Goal: Transaction & Acquisition: Purchase product/service

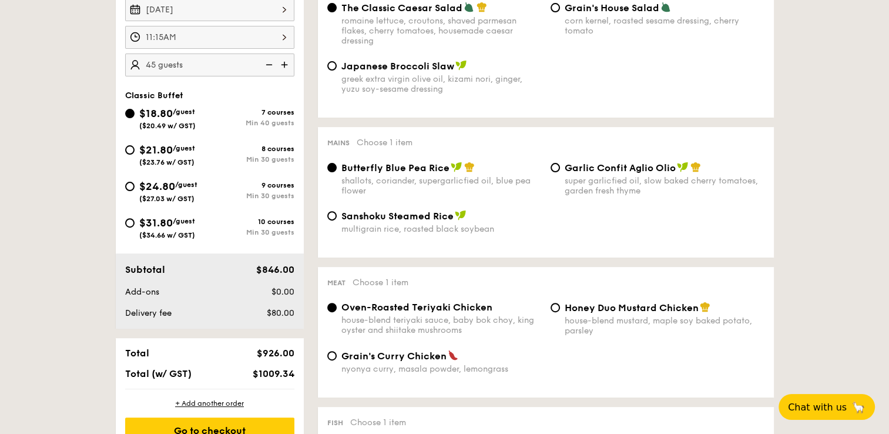
scroll to position [364, 0]
click at [235, 82] on div "[DATE] 11:15AM 45 guests Classic Buffet $18.80 /guest ($20.49 w/ GST) 7 courses…" at bounding box center [210, 159] width 188 height 340
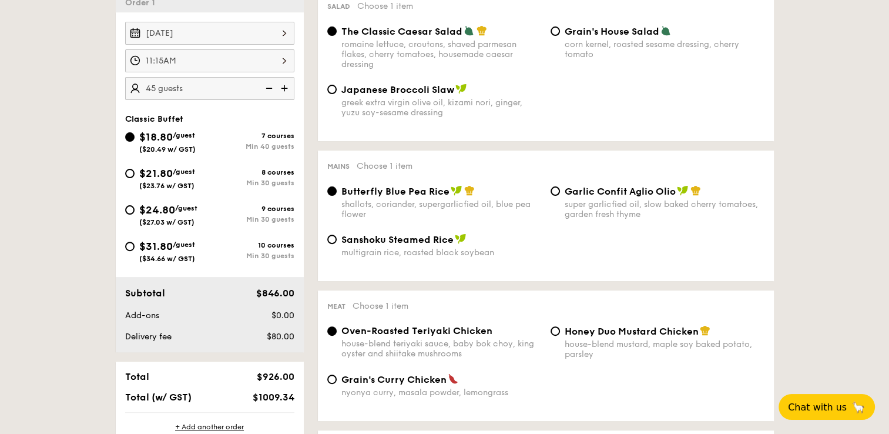
scroll to position [340, 0]
click at [470, 201] on div "shallots, coriander, supergarlicfied oil, blue pea flower" at bounding box center [441, 210] width 200 height 20
click at [337, 196] on input "Butterfly Blue Pea Rice shallots, coriander, supergarlicfied oil, blue pea flow…" at bounding box center [331, 191] width 9 height 9
click at [542, 105] on div "Japanese Broccoli Slaw greek extra virgin olive oil, kizami [PERSON_NAME], yuzu…" at bounding box center [434, 101] width 223 height 34
click at [287, 87] on img at bounding box center [286, 89] width 18 height 22
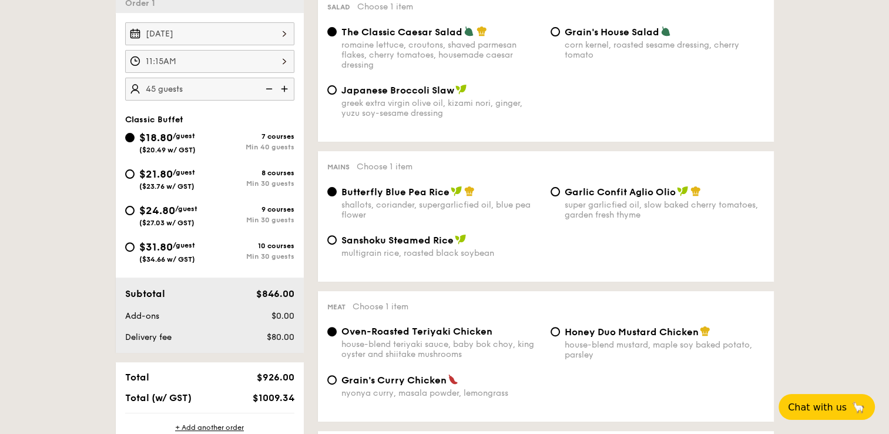
type input "50 guests"
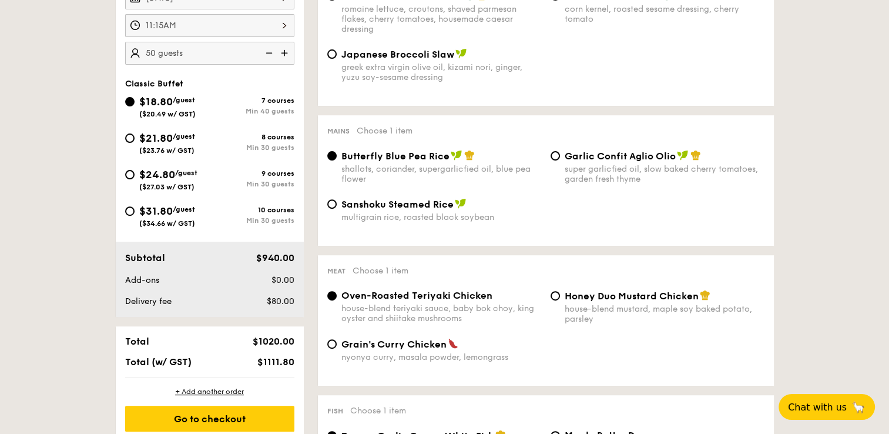
scroll to position [378, 0]
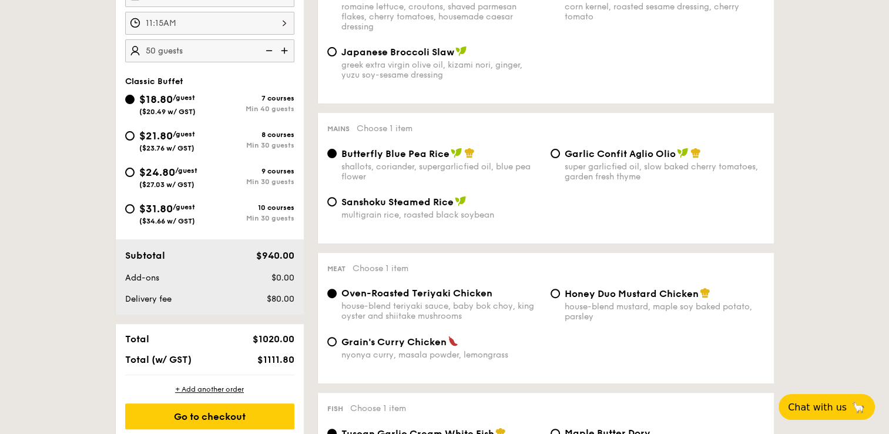
click at [222, 107] on div "Min 40 guests" at bounding box center [252, 109] width 85 height 8
click at [135, 104] on input "$18.80 /guest ($20.49 w/ GST) 7 courses Min 40 guests" at bounding box center [129, 99] width 9 height 9
click at [222, 107] on div "Min 40 guests" at bounding box center [252, 109] width 85 height 8
click at [135, 104] on input "$18.80 /guest ($20.49 w/ GST) 7 courses Min 40 guests" at bounding box center [129, 99] width 9 height 9
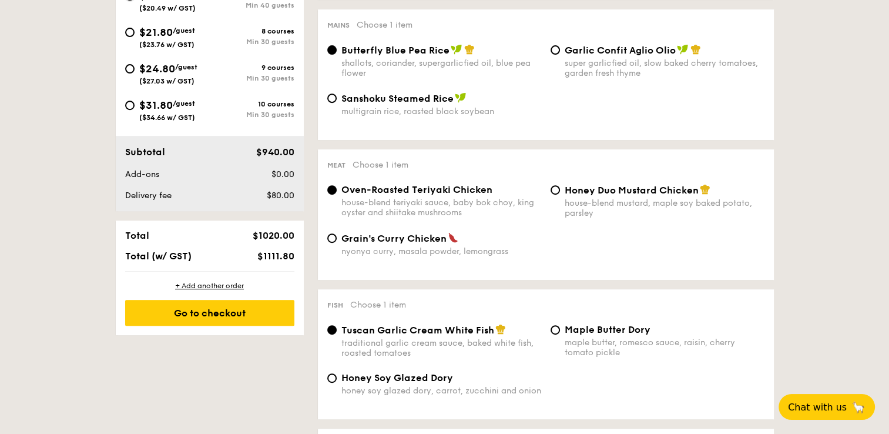
scroll to position [481, 0]
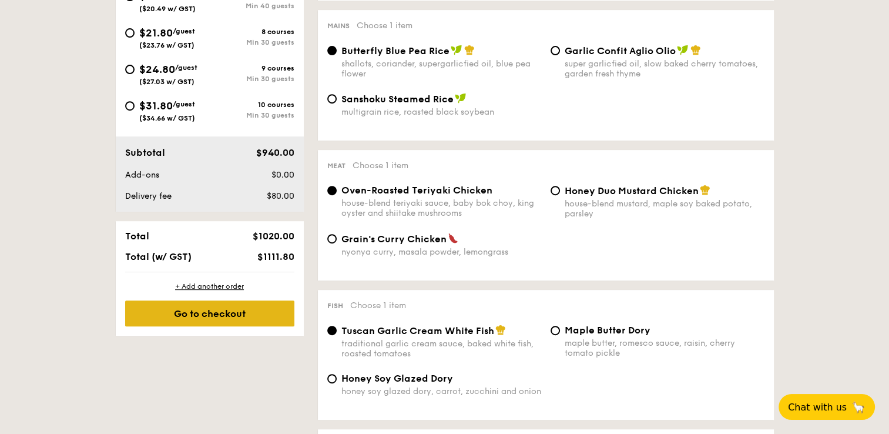
click at [229, 318] on div "Go to checkout" at bounding box center [209, 313] width 169 height 26
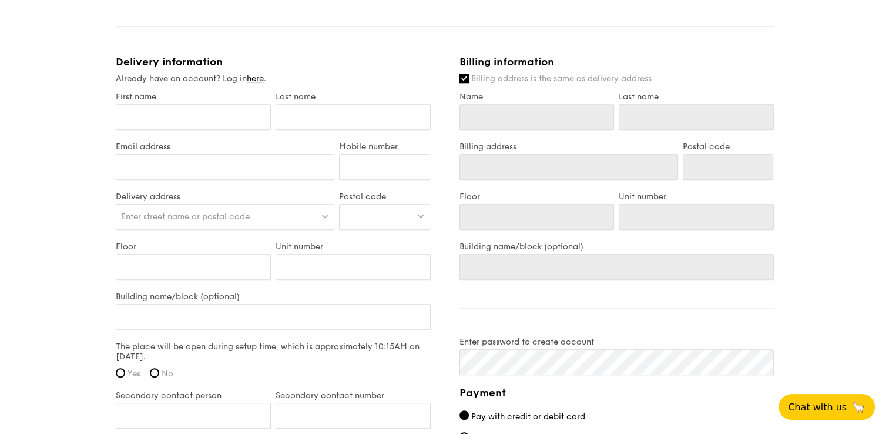
scroll to position [637, 0]
drag, startPoint x: 747, startPoint y: 305, endPoint x: 591, endPoint y: 227, distance: 174.4
click at [591, 227] on div "Billing information Billing address is the same as delivery address Name Last n…" at bounding box center [609, 344] width 329 height 576
click at [345, 28] on div "Classic Buffet $18.80 /guest ($20.49 w/ GST) 50 guests Serving time: [DATE] 11:…" at bounding box center [445, 68] width 658 height 1222
click at [180, 116] on input "First name" at bounding box center [193, 118] width 155 height 26
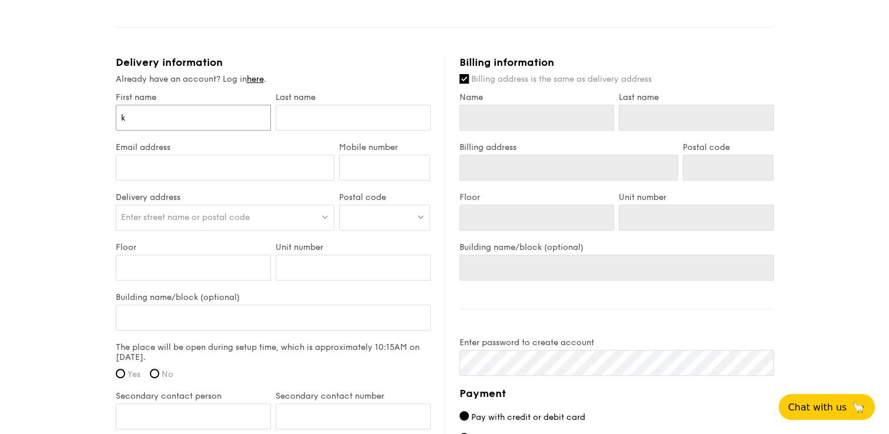
type input "ka"
type input "kar"
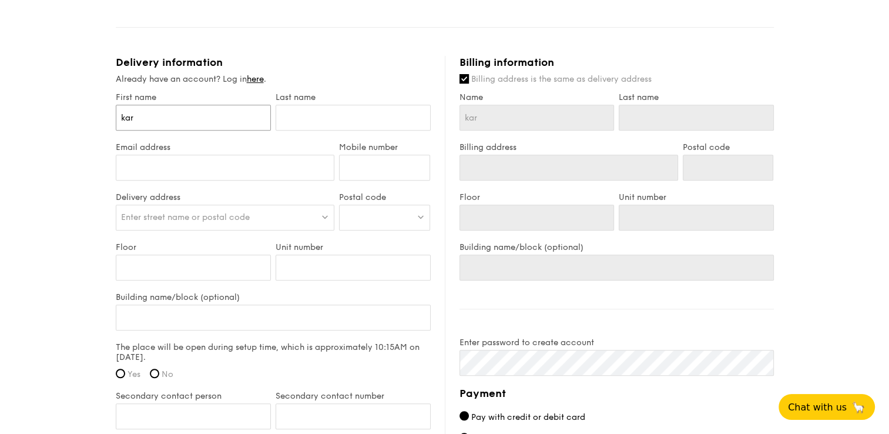
type input "kar"
type input "kar m"
type input "kar mu"
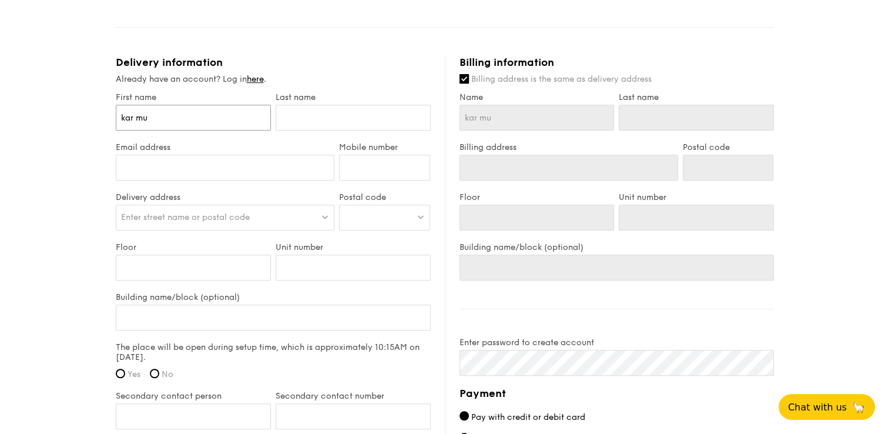
type input "kar mun"
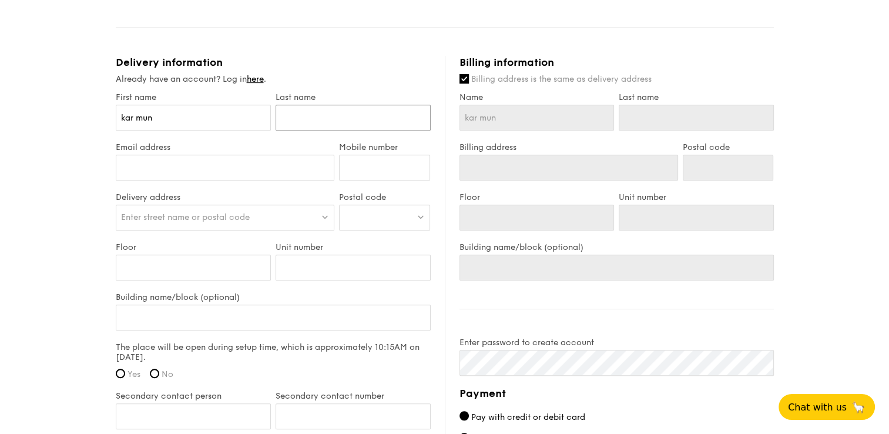
type input "m"
type input "ma"
type input "mah"
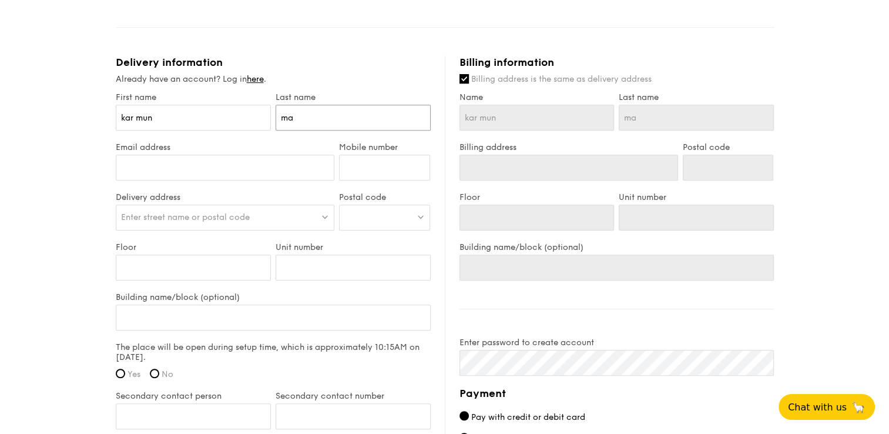
type input "mah"
type input "mah /"
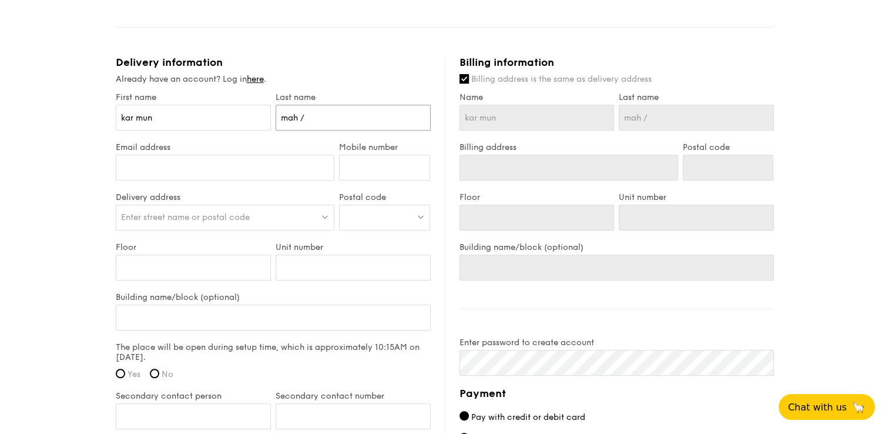
type input "mah //"
type input "mah /"
type input "mah"
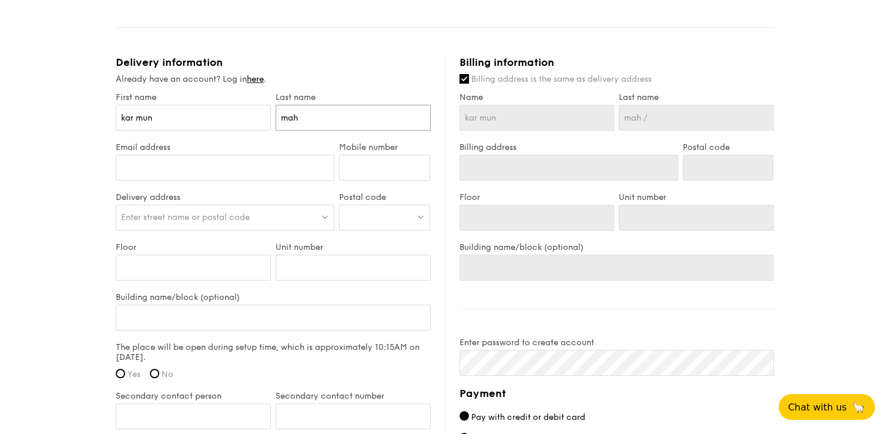
type input "mah"
type input "ma"
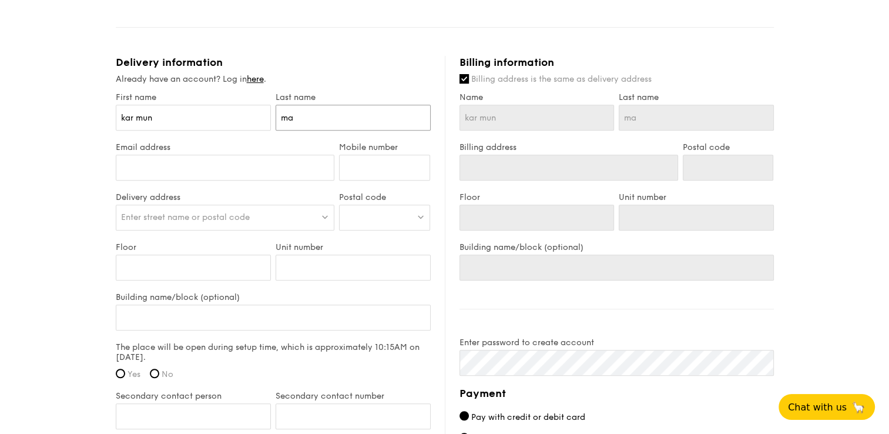
type input "m"
type input "M"
type input "Ma"
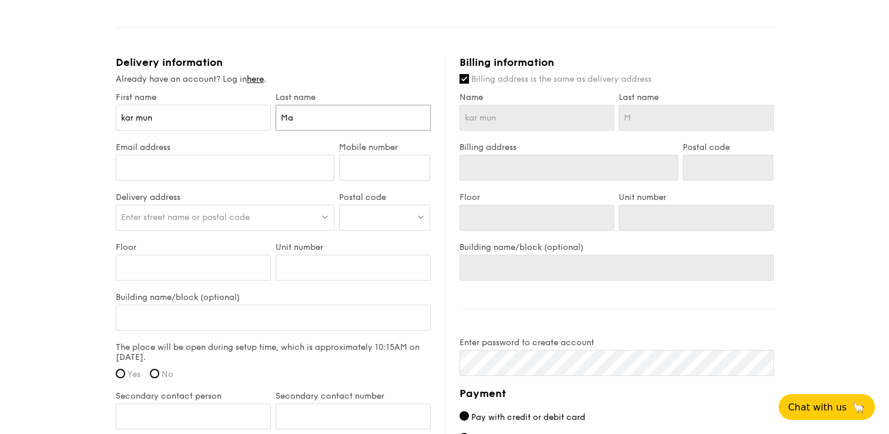
type input "Ma"
type input "Mah"
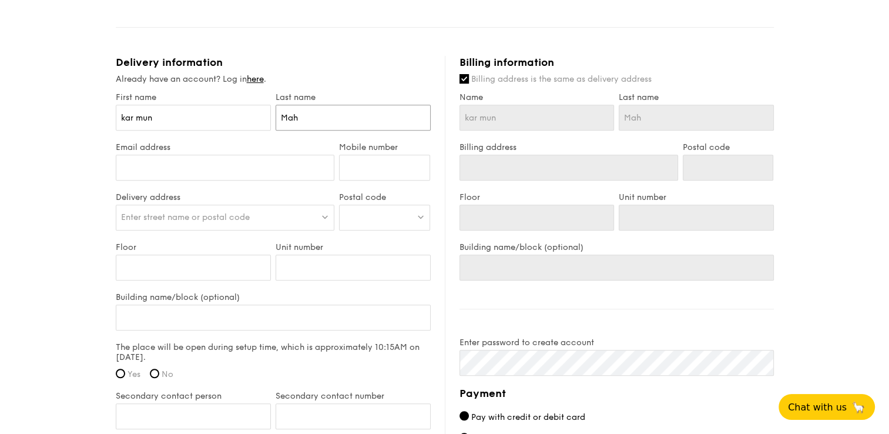
type input "Mah"
click at [123, 115] on input "kar mun" at bounding box center [193, 118] width 155 height 26
type input "ar mun"
type input "[PERSON_NAME]"
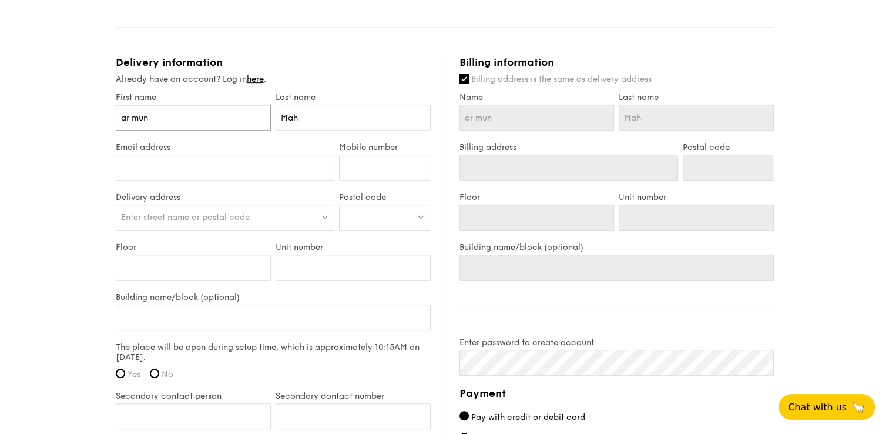
type input "[PERSON_NAME]"
type input "Kar un"
type input "[PERSON_NAME]"
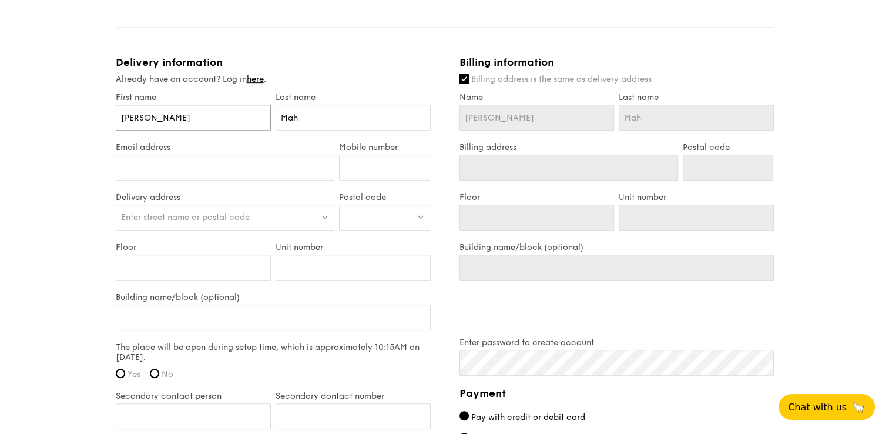
type input "[PERSON_NAME]"
click at [151, 166] on input "Email address" at bounding box center [225, 167] width 219 height 26
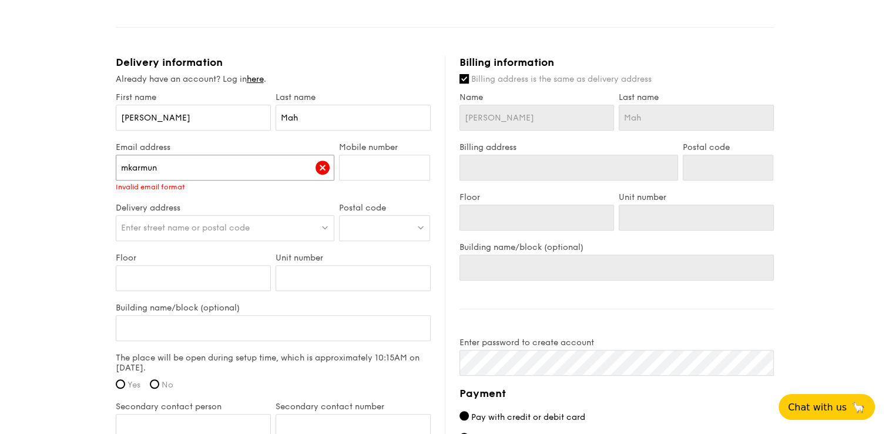
type input "mkarmun"
click at [378, 163] on input "Mobile number" at bounding box center [384, 167] width 91 height 26
type input "81635078"
click at [209, 168] on input "mkarmun" at bounding box center [225, 167] width 219 height 26
type input "[EMAIL_ADDRESS][DOMAIN_NAME]"
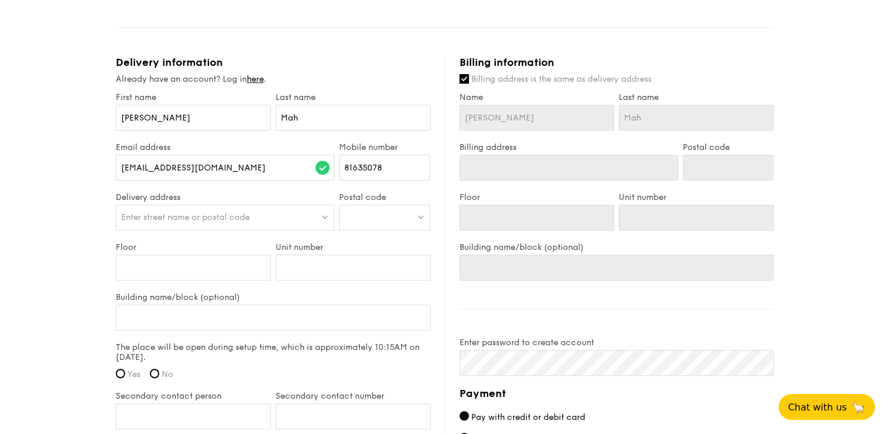
click at [326, 214] on img at bounding box center [325, 216] width 8 height 9
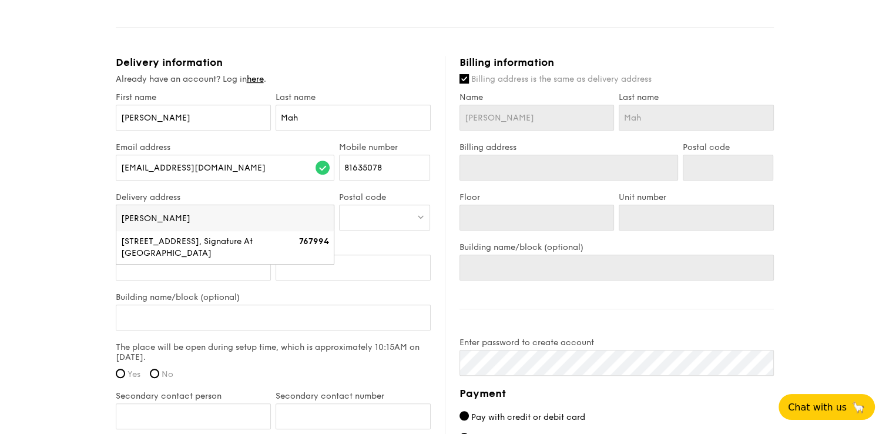
type input "Y"
type input "Signature at [GEOGRAPHIC_DATA]"
click at [389, 216] on div at bounding box center [384, 217] width 91 height 26
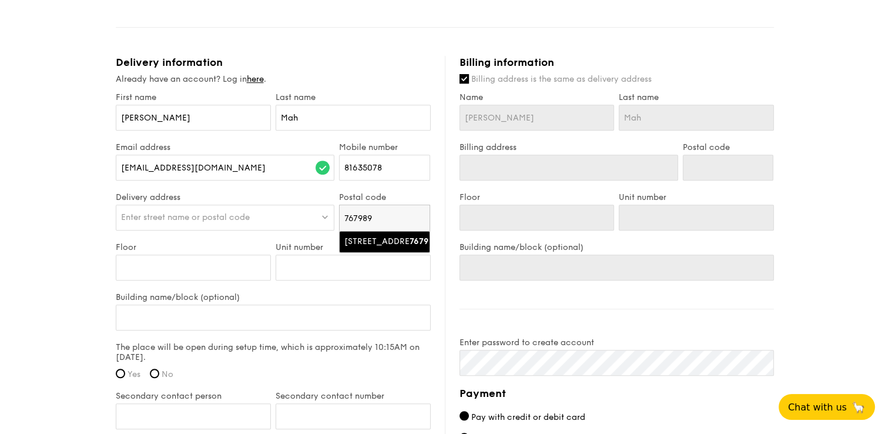
type input "767989"
click at [388, 247] on div "[STREET_ADDRESS]" at bounding box center [374, 242] width 61 height 12
type input "[STREET_ADDRESS]"
type input "767989"
click at [187, 271] on input "Floor" at bounding box center [193, 267] width 155 height 26
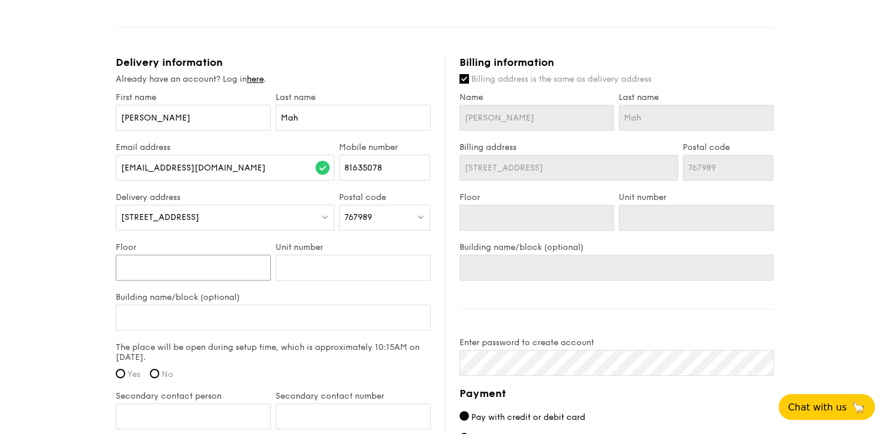
type input "0"
type input "01"
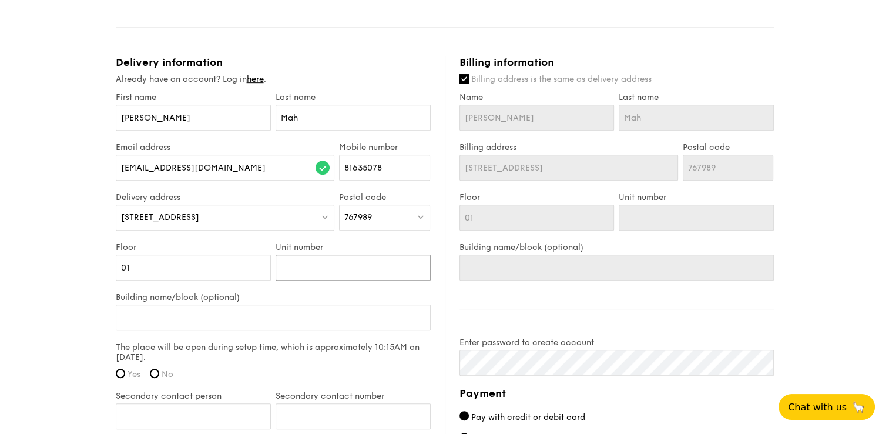
click at [286, 271] on input "Unit number" at bounding box center [353, 267] width 155 height 26
type input "1"
type input "18"
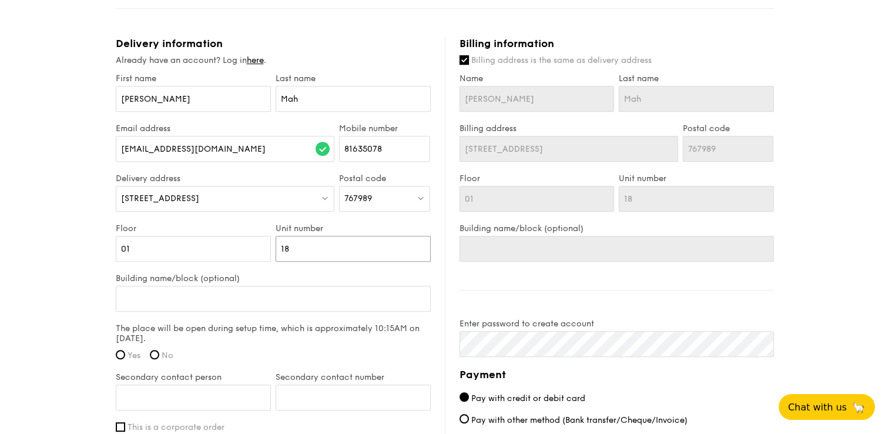
scroll to position [657, 0]
type input "18"
type input "a"
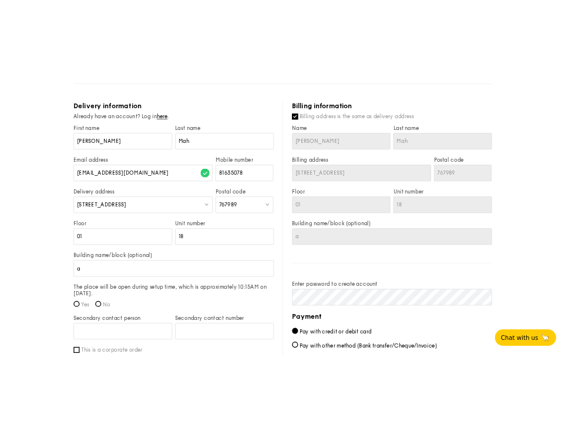
scroll to position [680, 0]
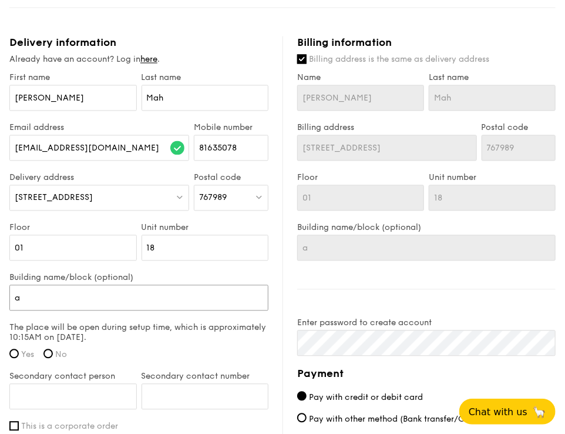
click at [137, 295] on input "a" at bounding box center [138, 298] width 259 height 26
type input "S"
type input "Si"
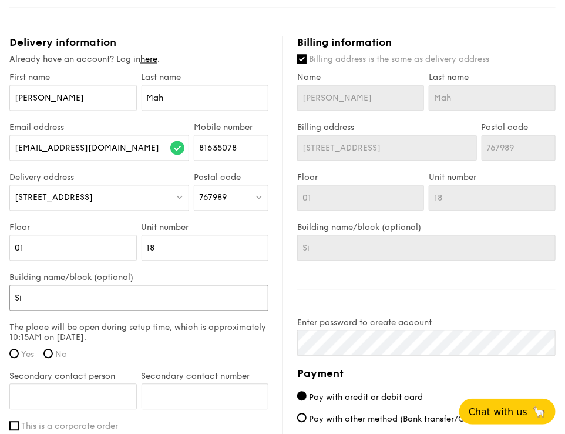
type input "Sig"
type input "Sign"
type input "Signa"
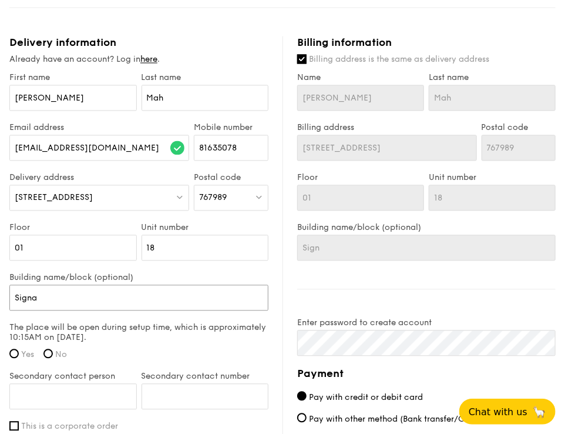
type input "Signa"
type input "Signat"
type input "Signatu"
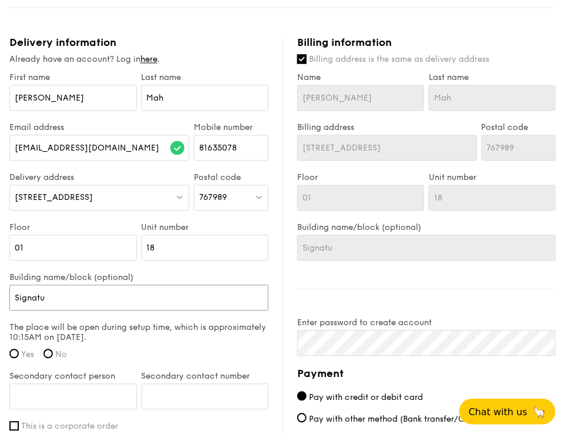
type input "Signatur"
type input "Signature"
type input "Signature @"
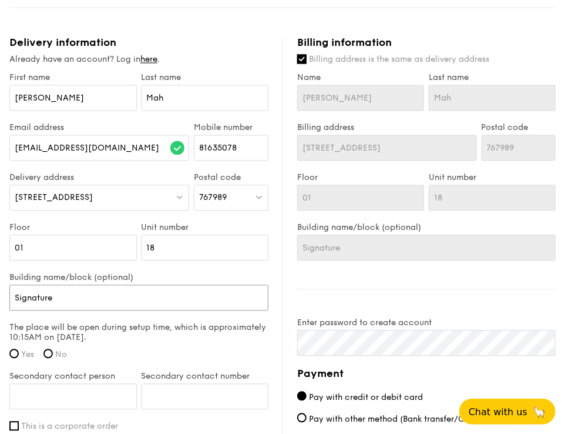
type input "Signature @"
type input "Signature @ Y"
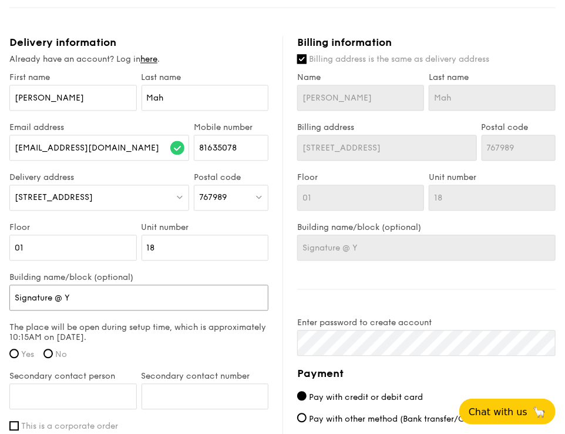
type input "Signature @ [PERSON_NAME]"
type input "Signature @ Yis"
type input "Signature @ Yish"
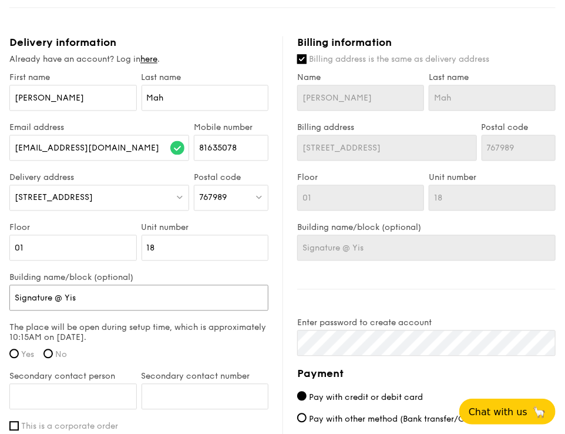
type input "Signature @ Yish"
type input "Signature @ Yishu"
type input "Signature @ Yishun"
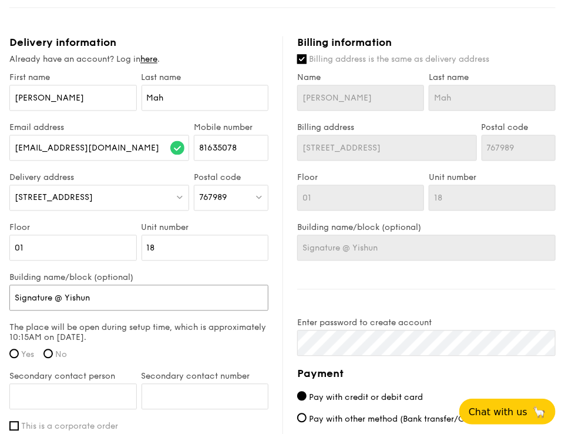
type input "Signature @ Yishun"
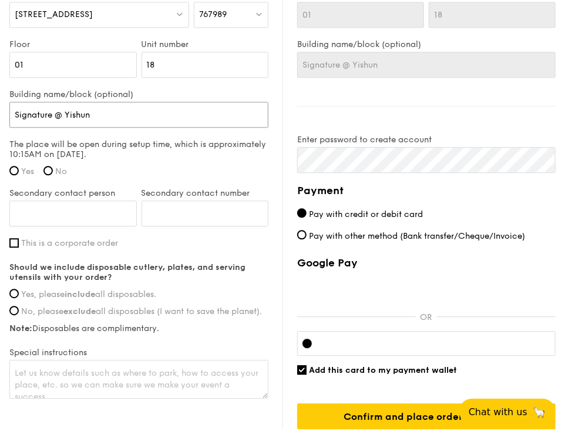
scroll to position [864, 0]
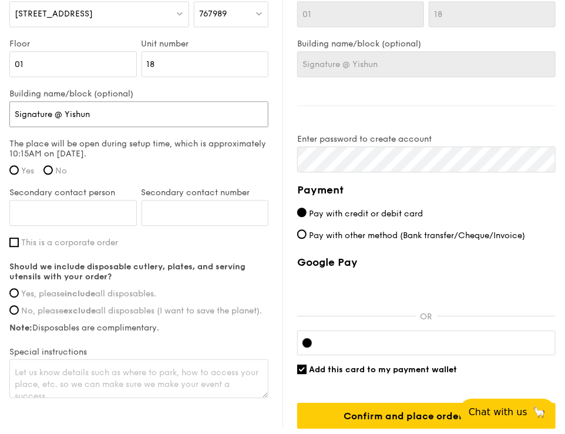
type input "Signature @ Yishun"
click at [155, 354] on label "Special instructions" at bounding box center [138, 352] width 259 height 10
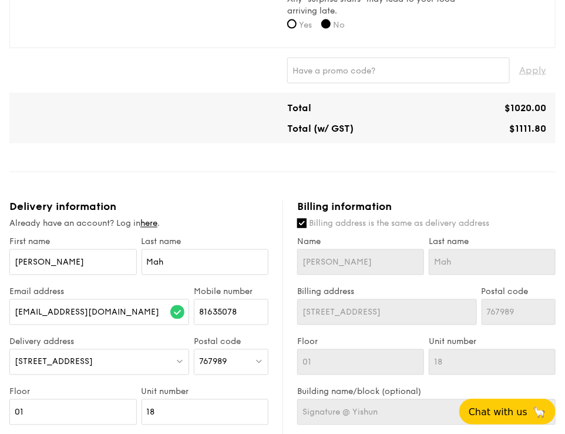
scroll to position [507, 0]
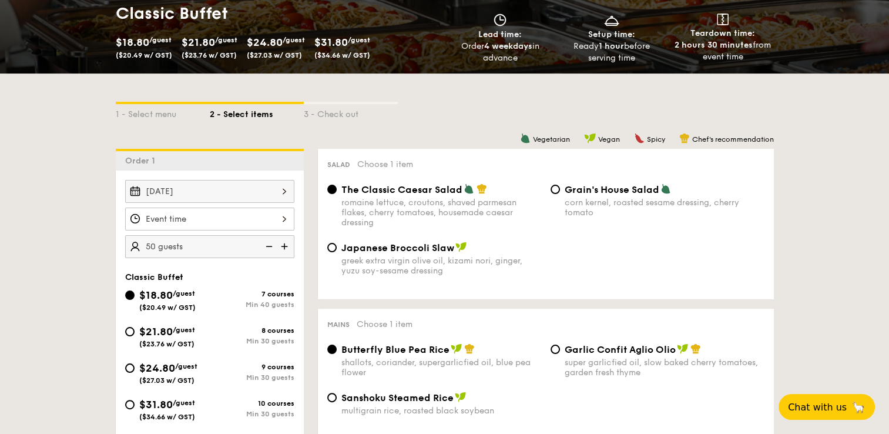
scroll to position [183, 0]
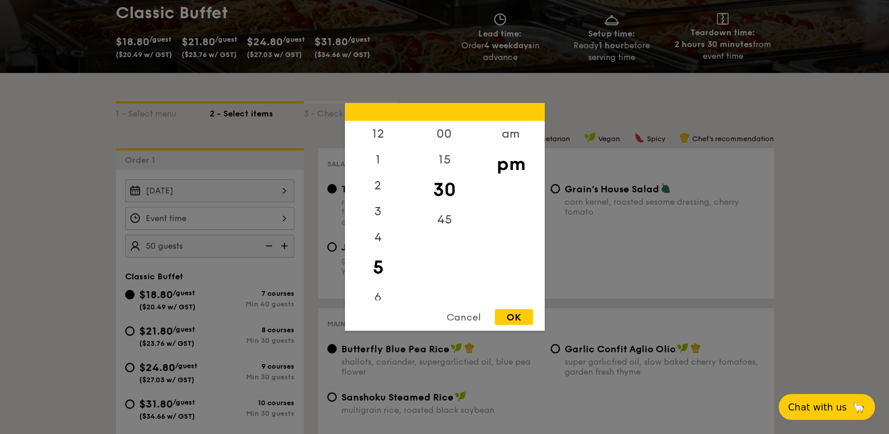
click at [283, 218] on div "12 1 2 3 4 5 6 7 8 9 10 11 00 15 30 45 am pm Cancel OK" at bounding box center [209, 218] width 169 height 23
click at [503, 134] on div "am" at bounding box center [511, 138] width 66 height 34
click at [504, 173] on div "pm" at bounding box center [511, 172] width 66 height 34
click at [377, 142] on div "12" at bounding box center [378, 138] width 66 height 34
click at [516, 318] on div "OK" at bounding box center [514, 317] width 38 height 16
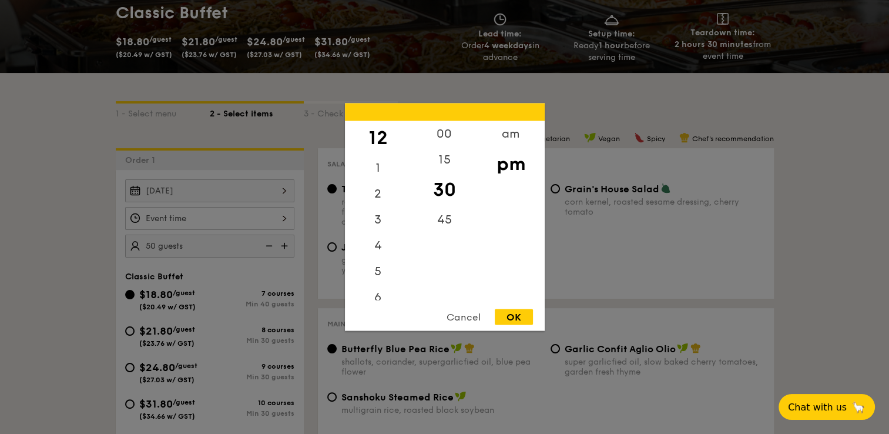
type input "12:30PM"
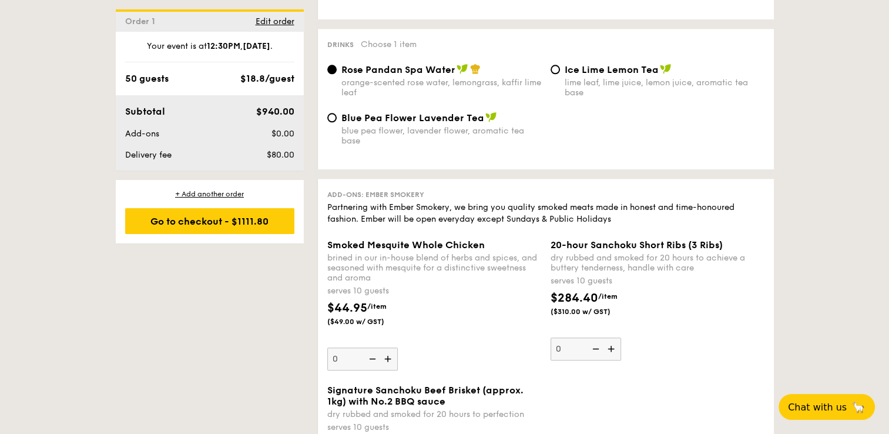
scroll to position [1281, 0]
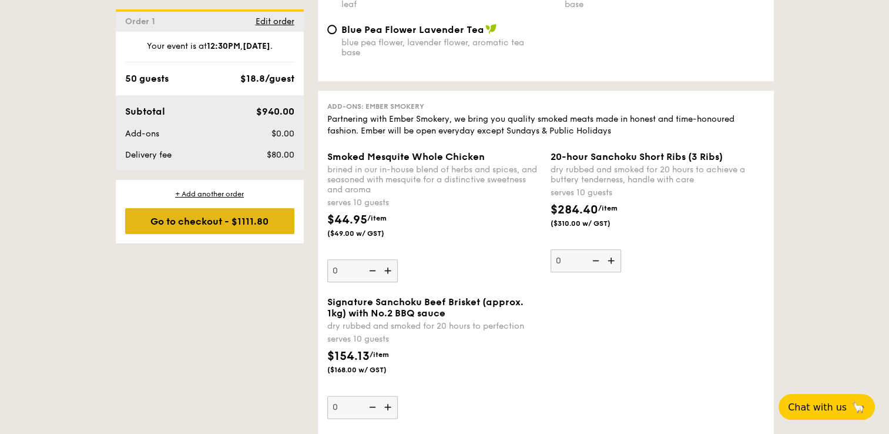
click at [255, 225] on div "Go to checkout - $1111.80" at bounding box center [209, 221] width 169 height 26
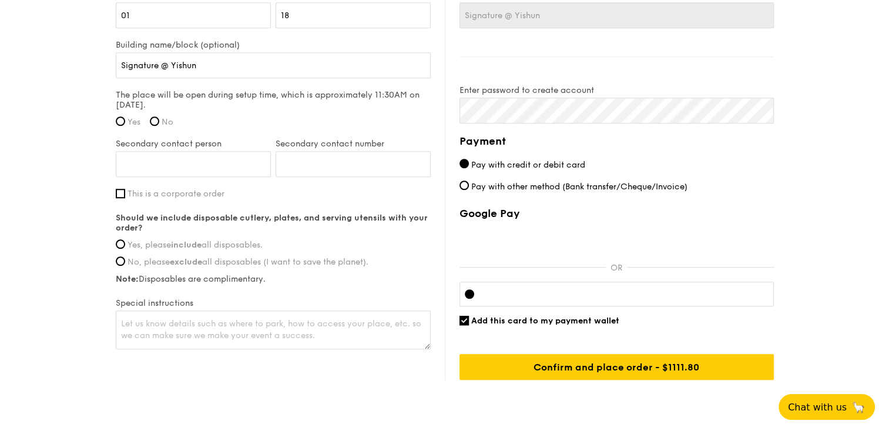
scroll to position [888, 0]
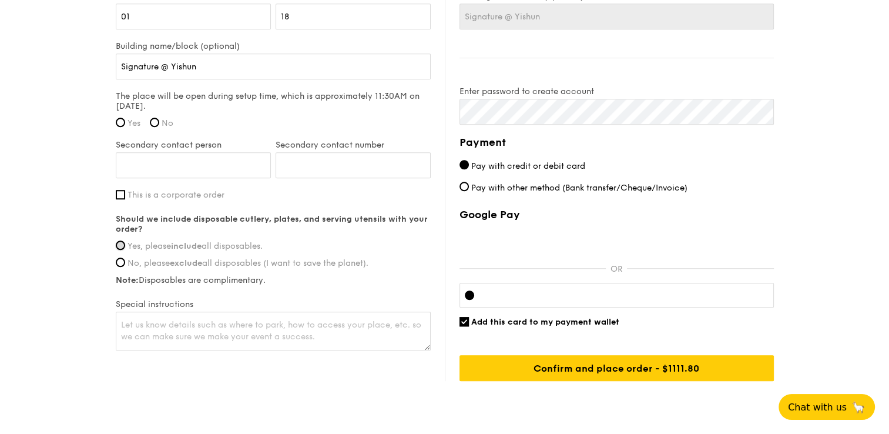
click at [123, 244] on input "Yes, please include all disposables." at bounding box center [120, 244] width 9 height 9
radio input "true"
click at [186, 323] on textarea at bounding box center [273, 330] width 315 height 39
type textarea "c"
type textarea "please also supply containers for take away as well. thank you."
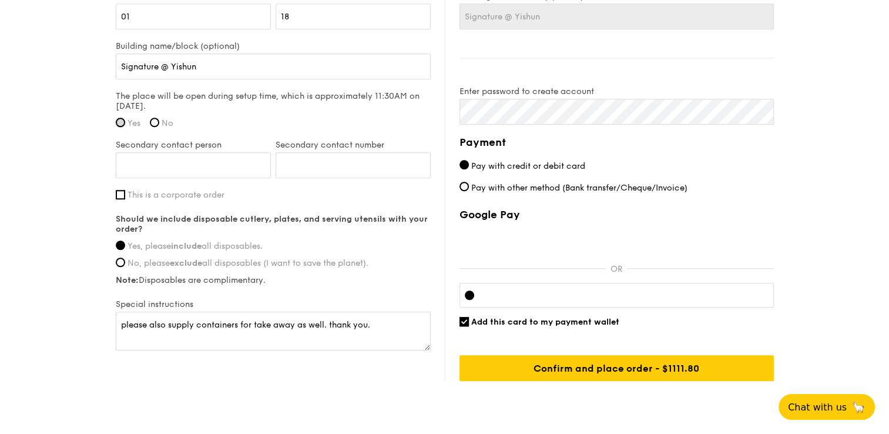
click at [125, 120] on input "Yes" at bounding box center [120, 121] width 9 height 9
radio input "true"
click at [147, 162] on input "Secondary contact person" at bounding box center [193, 165] width 155 height 26
type input "[PERSON_NAME]"
click at [287, 163] on input "Secondary contact number" at bounding box center [353, 165] width 155 height 26
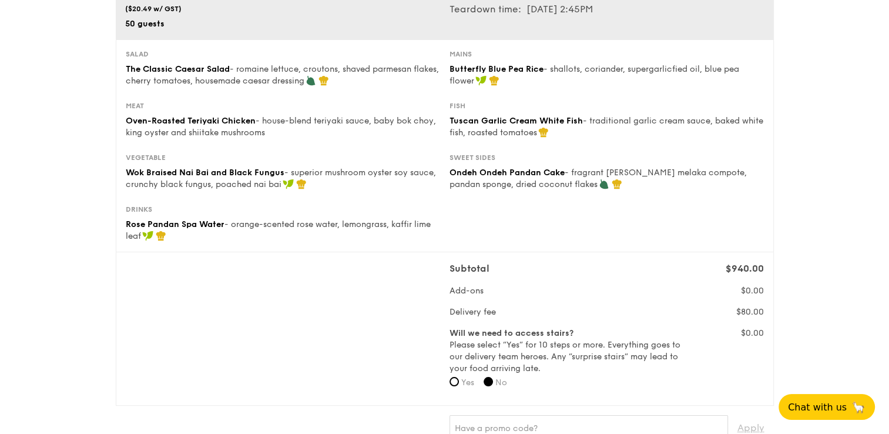
scroll to position [134, 0]
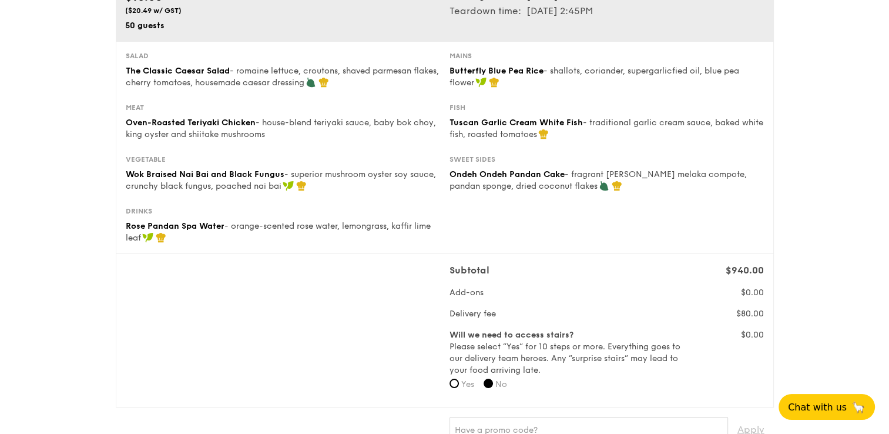
type input "97832829"
